Goal: Task Accomplishment & Management: Complete application form

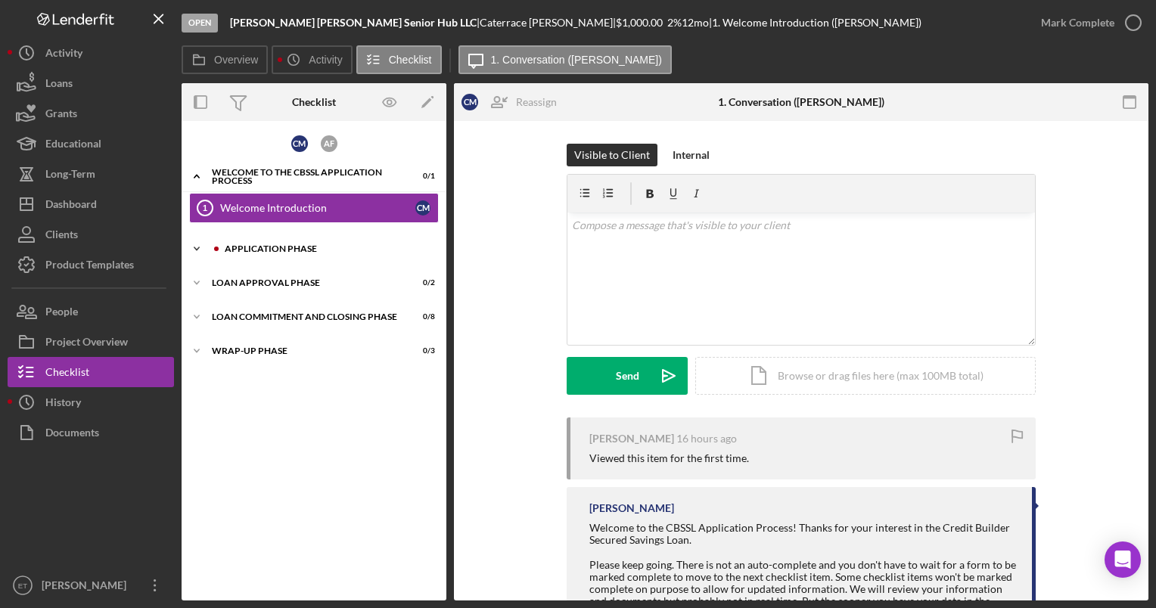
click at [291, 248] on div "Application Phase" at bounding box center [326, 248] width 203 height 9
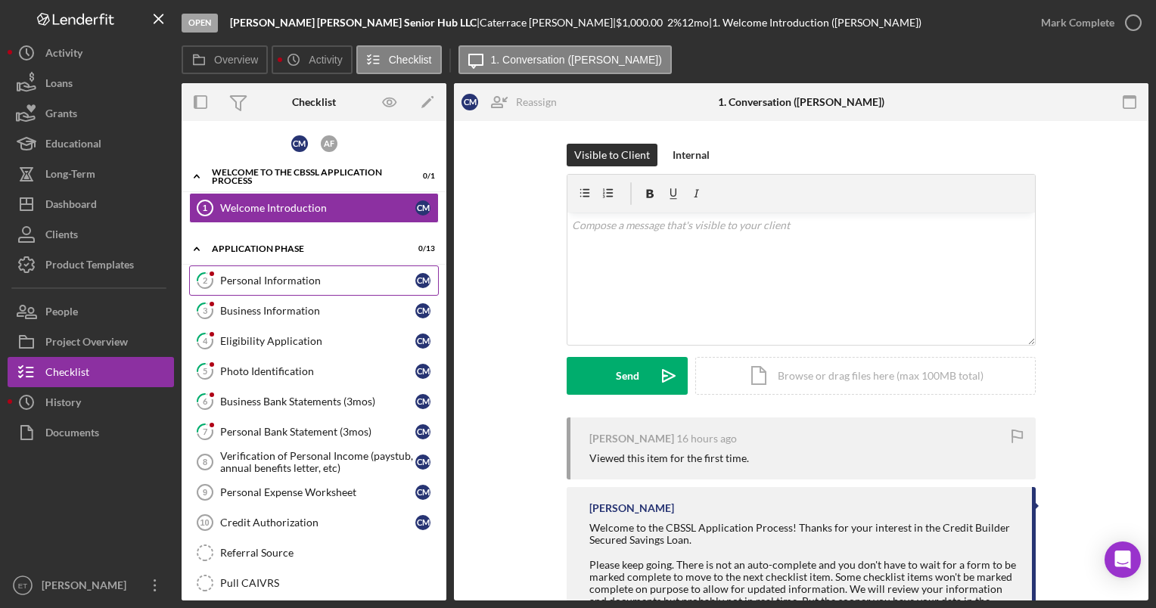
click at [272, 285] on div "Personal Information" at bounding box center [317, 281] width 195 height 12
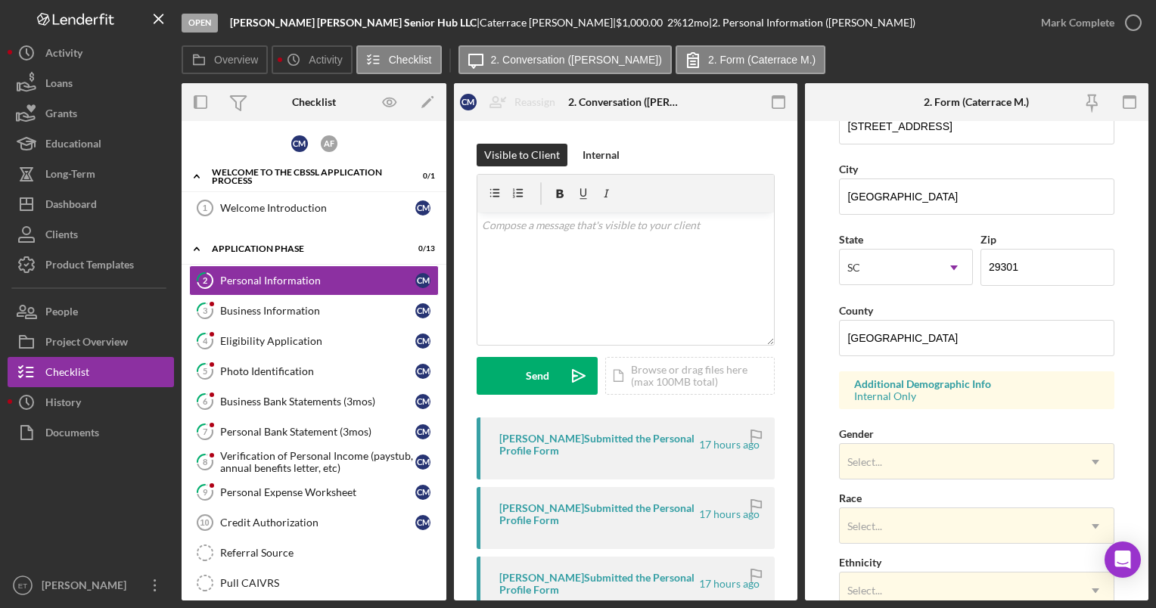
scroll to position [327, 0]
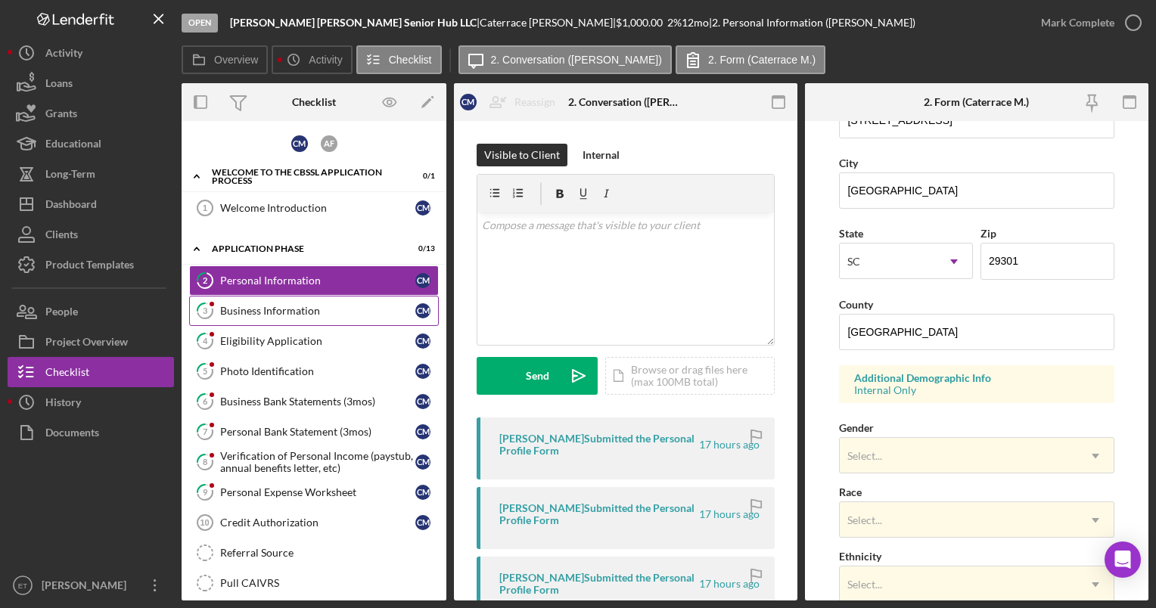
click at [251, 307] on div "Business Information" at bounding box center [317, 311] width 195 height 12
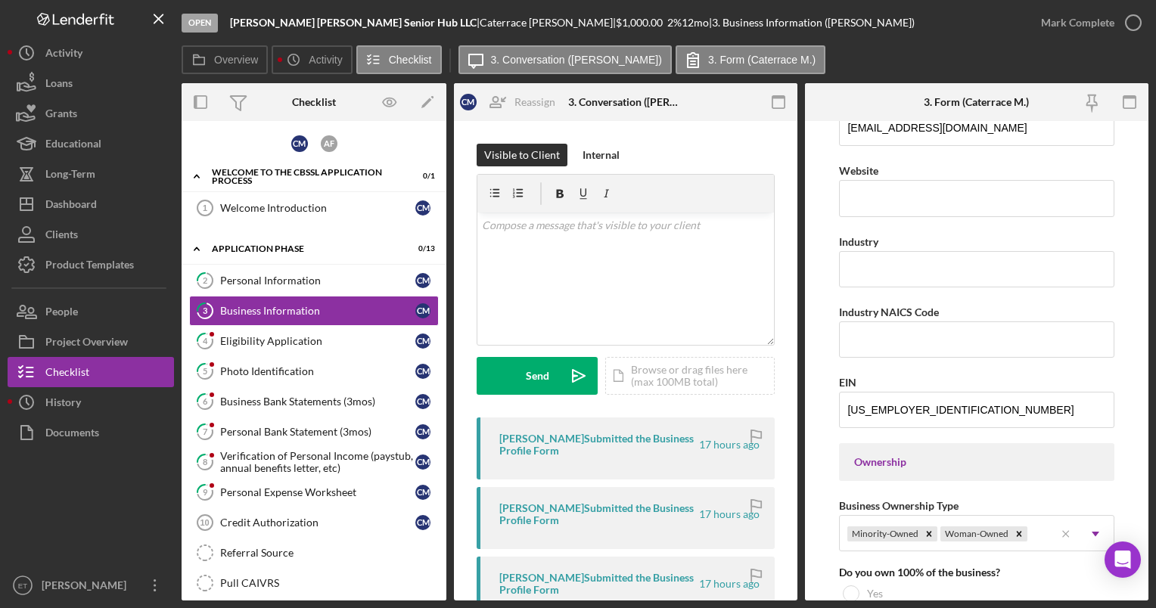
scroll to position [384, 0]
click at [229, 348] on link "4 Eligibility Application C M" at bounding box center [314, 341] width 250 height 30
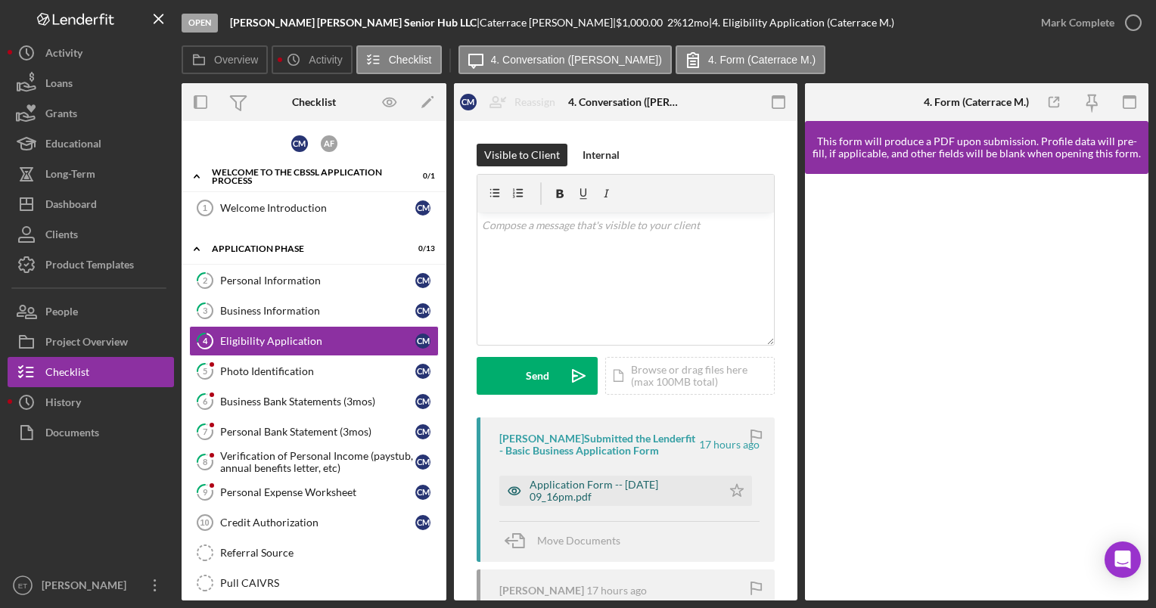
click at [515, 493] on icon "button" at bounding box center [514, 492] width 4 height 4
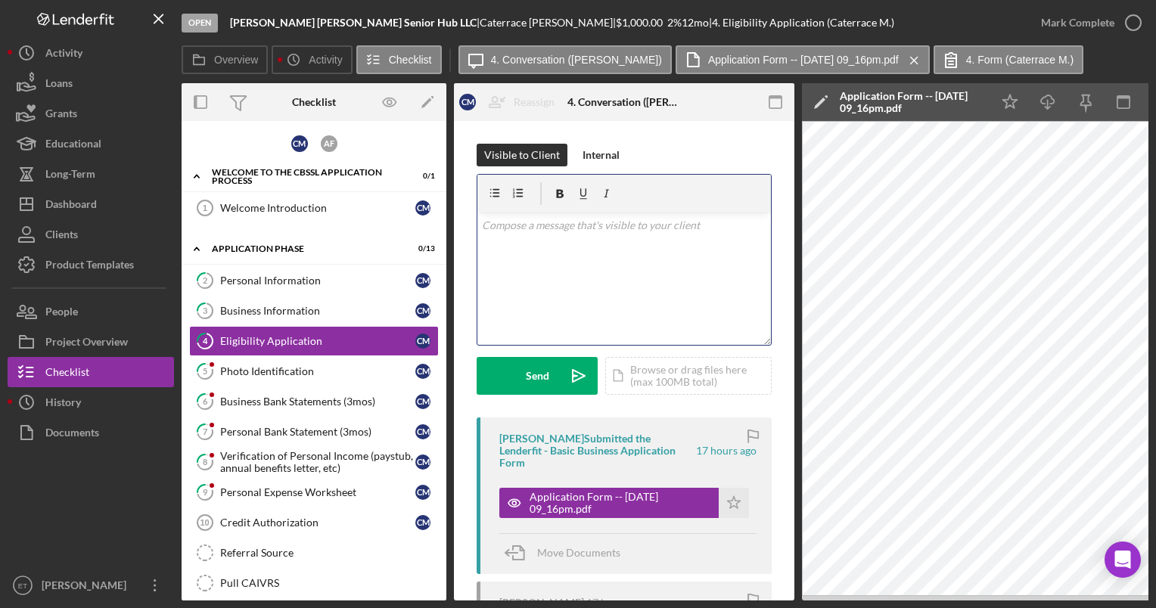
click at [617, 298] on div "v Color teal Color pink Remove color Add row above Add row below Add column bef…" at bounding box center [624, 279] width 294 height 132
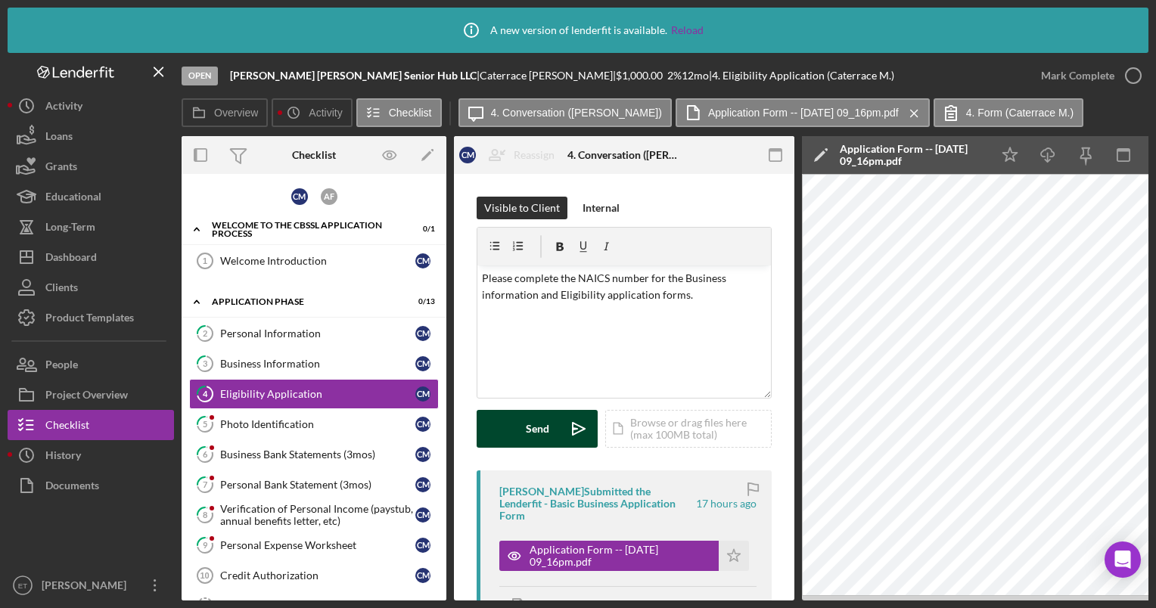
click at [534, 434] on div "Send" at bounding box center [537, 429] width 23 height 38
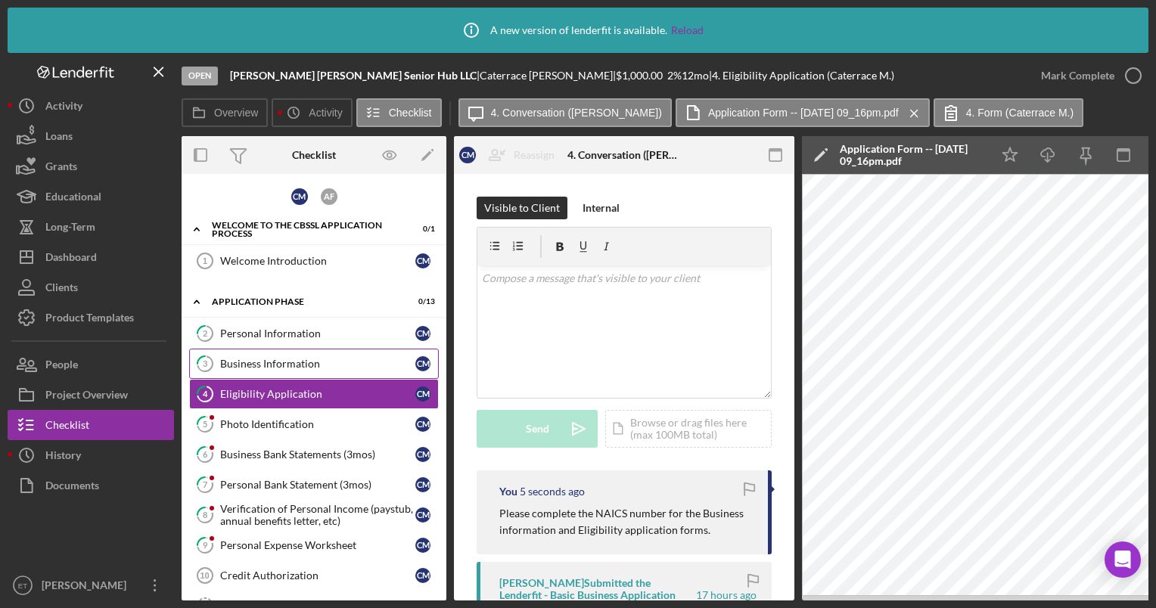
click at [292, 360] on div "Business Information" at bounding box center [317, 364] width 195 height 12
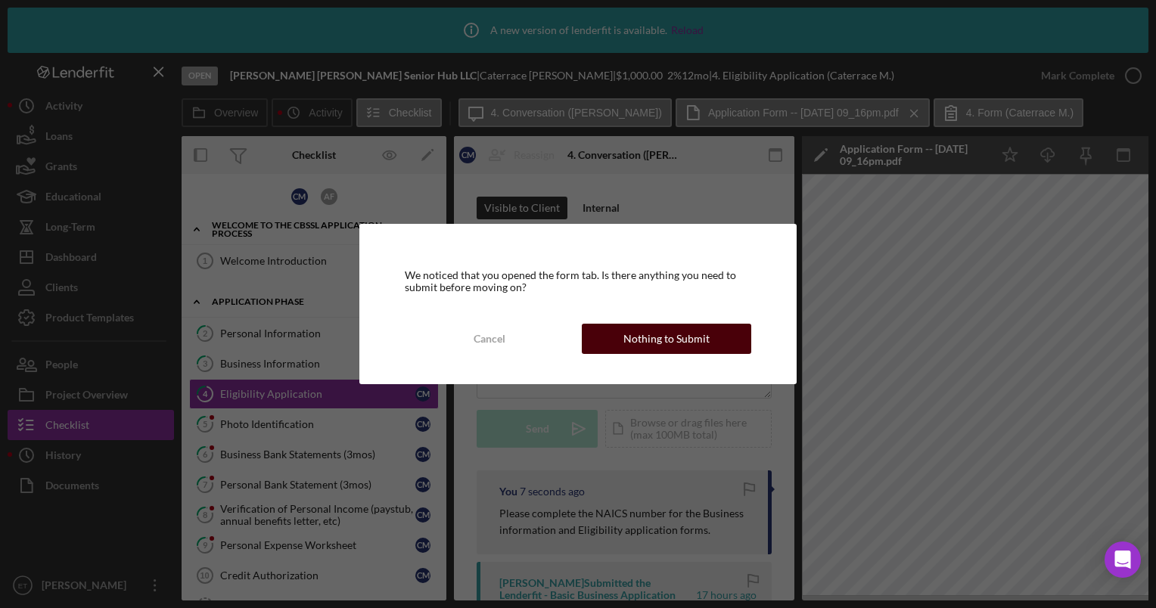
click at [661, 338] on div "Nothing to Submit" at bounding box center [666, 339] width 86 height 30
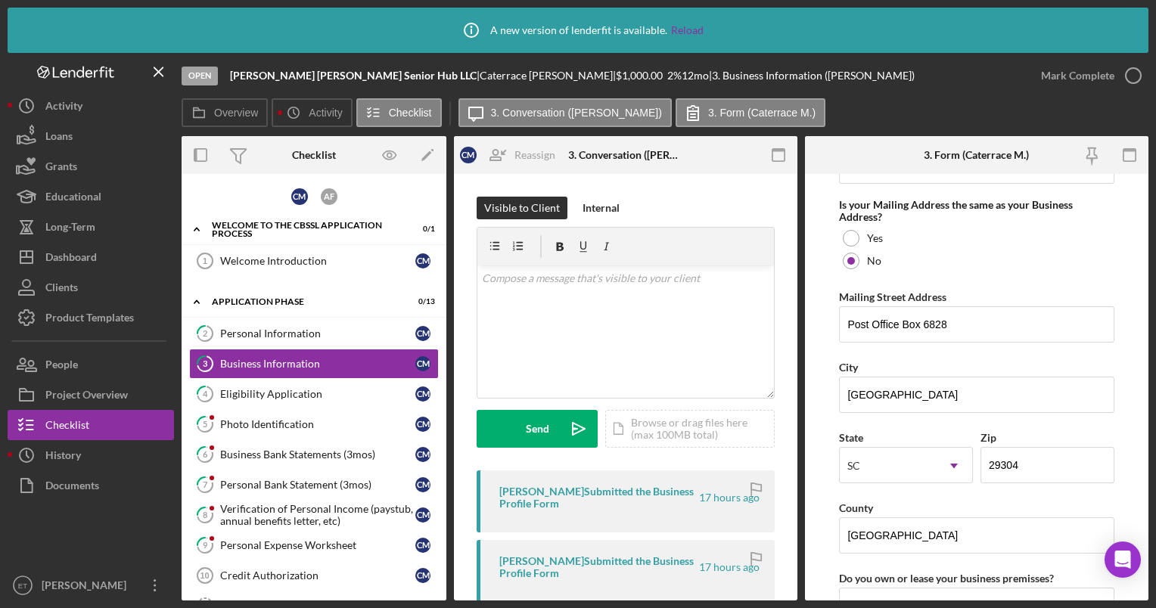
scroll to position [1361, 0]
